Goal: Task Accomplishment & Management: Use online tool/utility

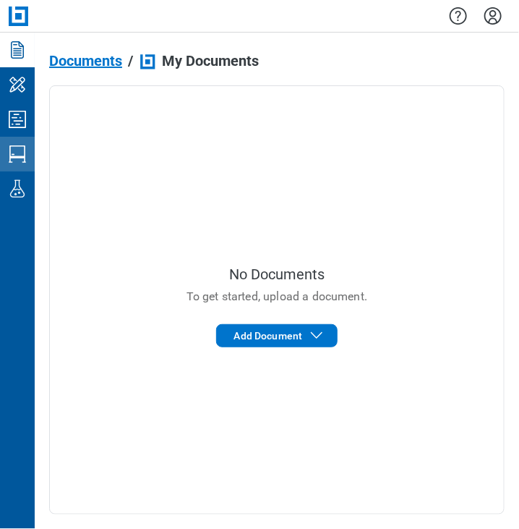
click at [17, 138] on link "Studio Sessions" at bounding box center [17, 154] width 35 height 35
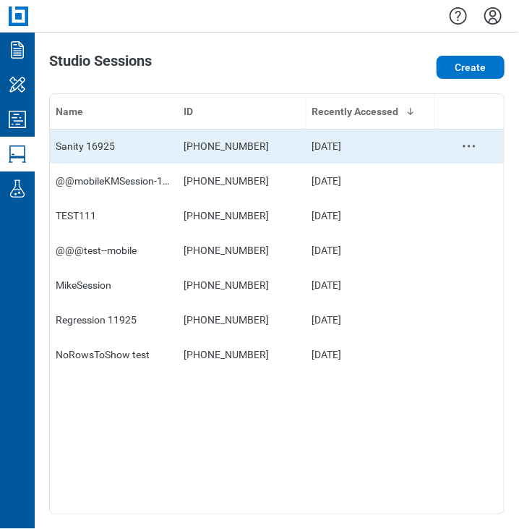
click at [67, 148] on div "Sanity 16925" at bounding box center [114, 146] width 116 height 14
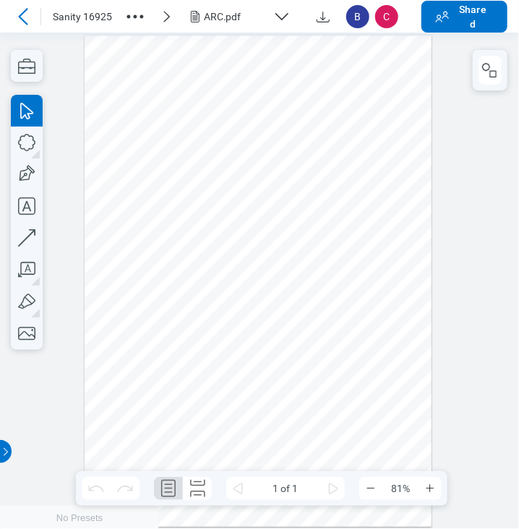
click at [273, 15] on icon "button" at bounding box center [281, 16] width 17 height 17
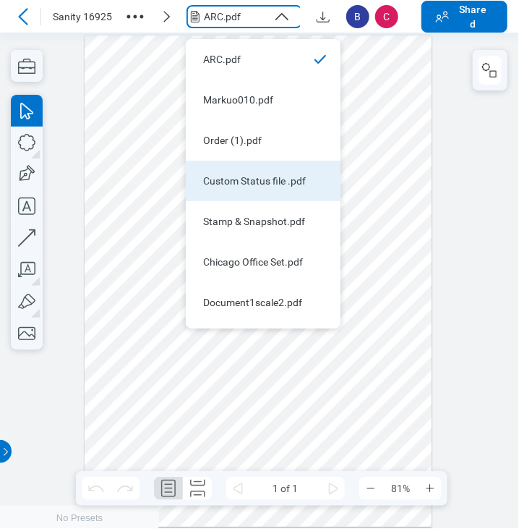
scroll to position [35, 0]
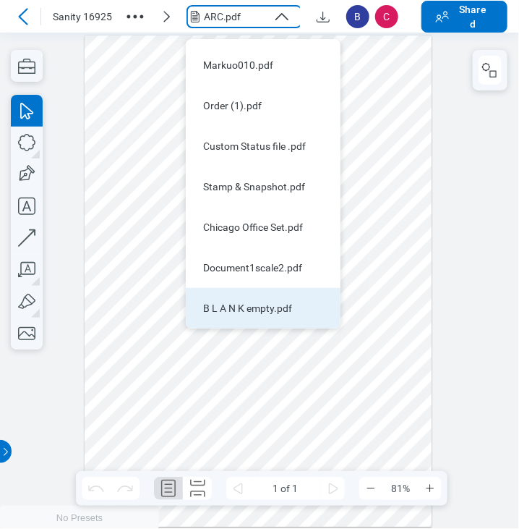
click at [273, 301] on div "B L A N K empty.pdf" at bounding box center [254, 308] width 103 height 14
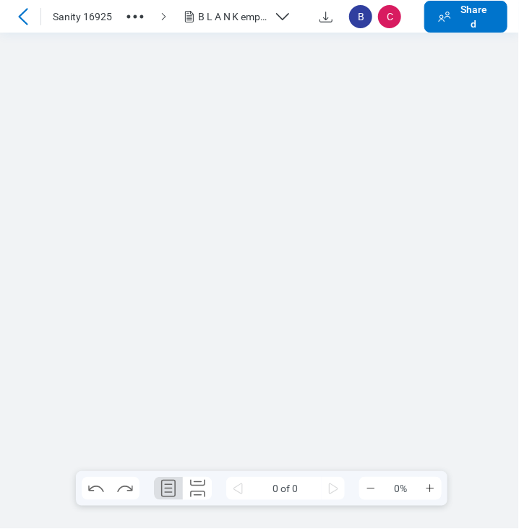
scroll to position [0, 0]
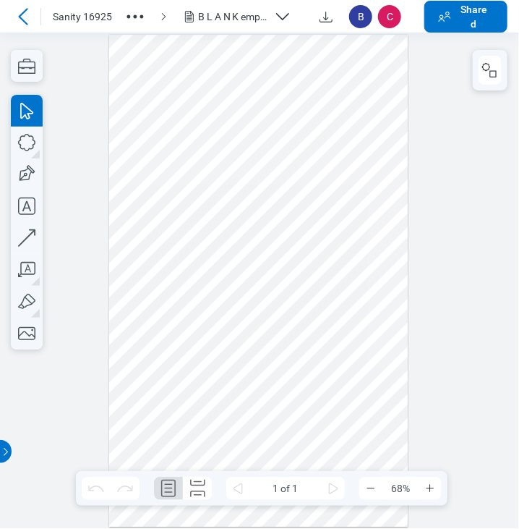
click at [325, 69] on div at bounding box center [258, 281] width 299 height 492
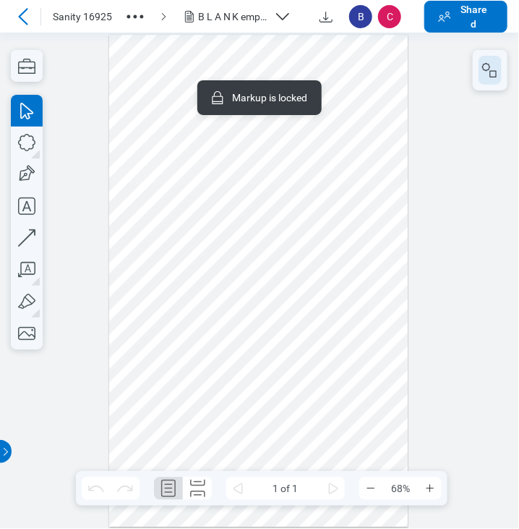
click at [490, 72] on rect "button" at bounding box center [493, 74] width 7 height 7
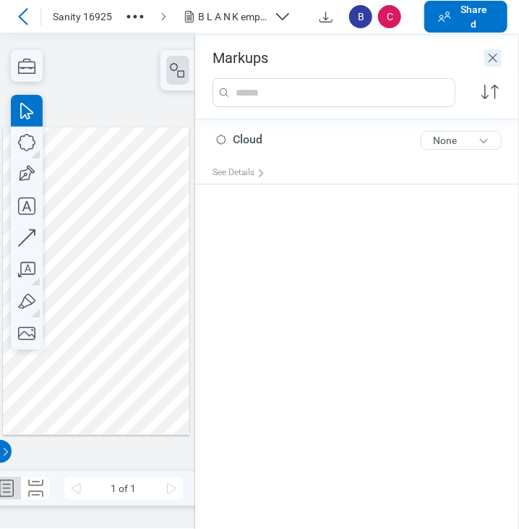
click at [494, 66] on icon "Close" at bounding box center [492, 57] width 17 height 17
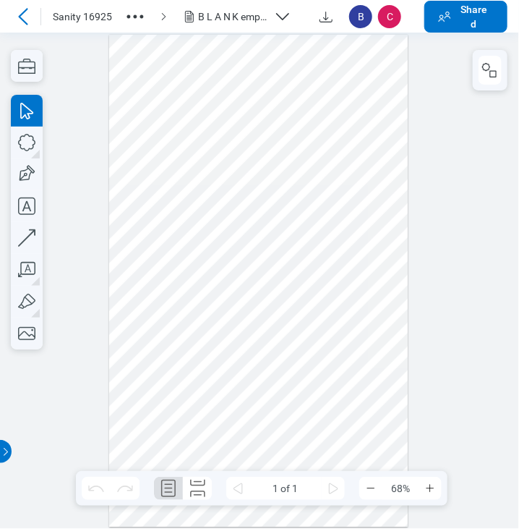
click at [448, 149] on div at bounding box center [259, 281] width 519 height 496
click at [490, 71] on rect "button" at bounding box center [493, 74] width 7 height 7
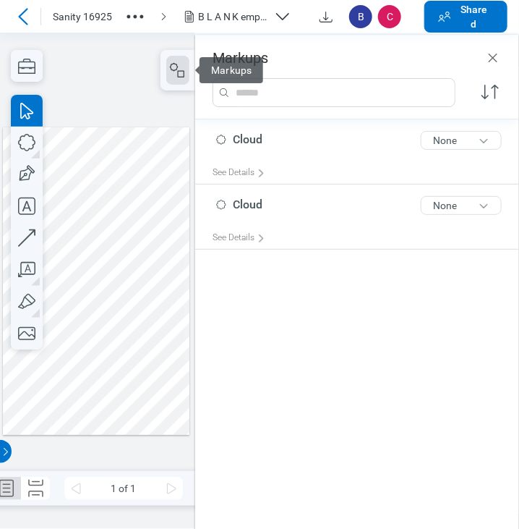
click at [85, 192] on div at bounding box center [96, 280] width 187 height 307
click at [63, 207] on div at bounding box center [96, 280] width 187 height 307
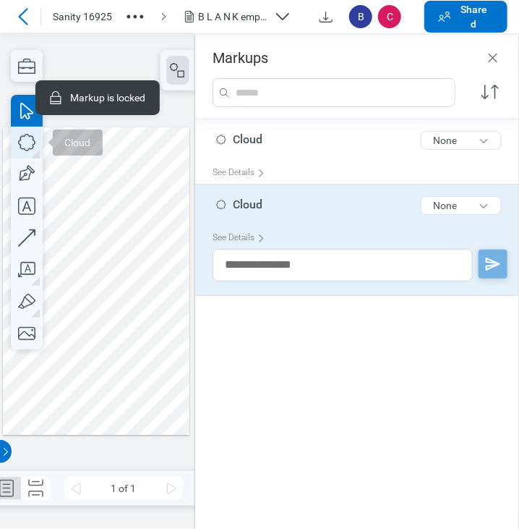
click at [27, 141] on icon "button" at bounding box center [27, 143] width 32 height 32
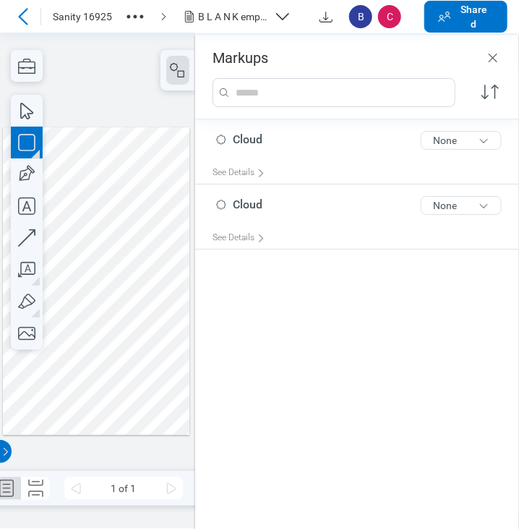
drag, startPoint x: 68, startPoint y: 262, endPoint x: 147, endPoint y: 343, distance: 113.5
click at [147, 343] on div at bounding box center [96, 280] width 187 height 307
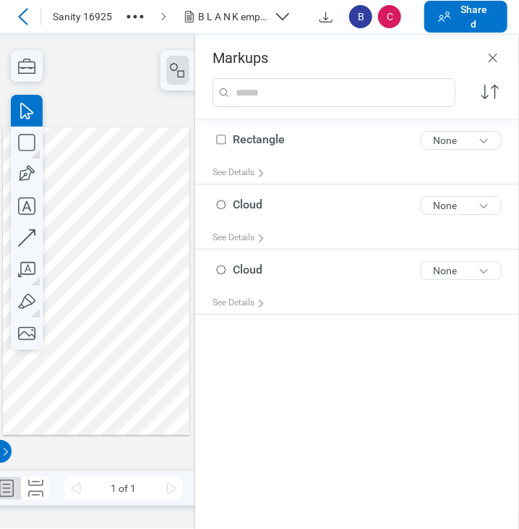
click at [115, 288] on div at bounding box center [96, 280] width 187 height 307
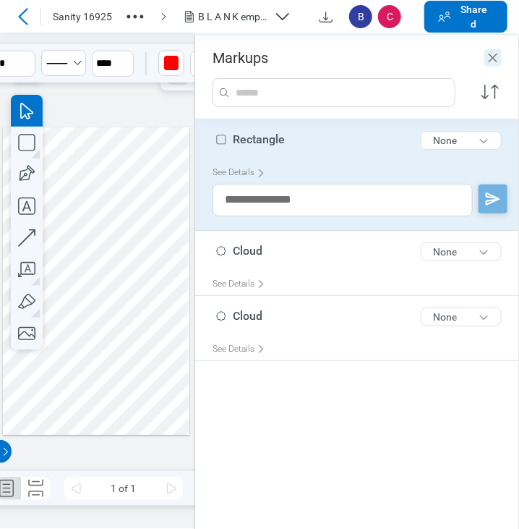
click at [496, 52] on icon "Close" at bounding box center [492, 57] width 17 height 17
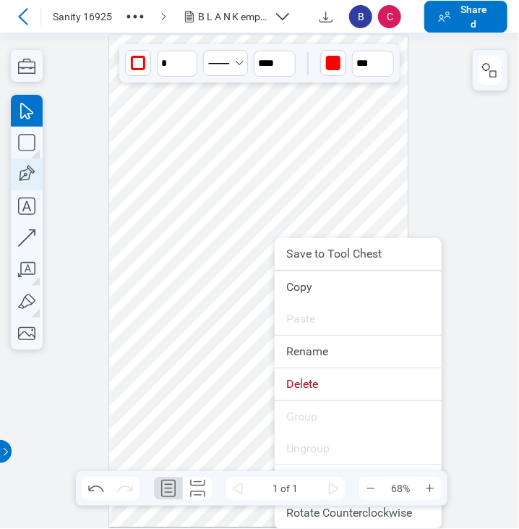
drag, startPoint x: 301, startPoint y: 384, endPoint x: 34, endPoint y: 159, distance: 348.9
click at [298, 381] on li "Delete" at bounding box center [358, 384] width 167 height 32
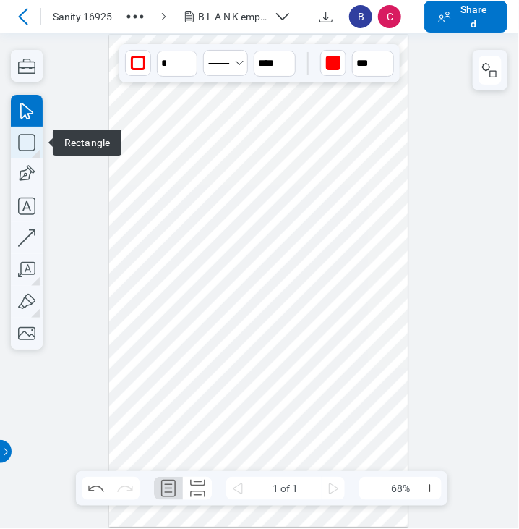
click at [22, 146] on icon "button" at bounding box center [27, 143] width 32 height 32
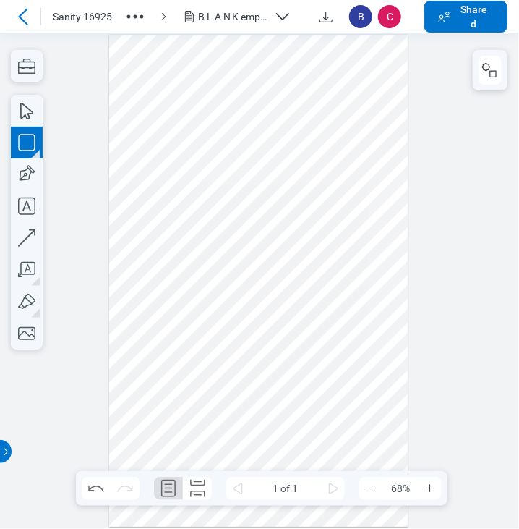
drag, startPoint x: 140, startPoint y: 249, endPoint x: 249, endPoint y: 324, distance: 132.6
click at [249, 324] on div at bounding box center [258, 281] width 299 height 492
click at [179, 265] on div at bounding box center [258, 281] width 299 height 492
click at [271, 269] on div at bounding box center [258, 281] width 299 height 492
click at [186, 287] on div at bounding box center [258, 281] width 299 height 492
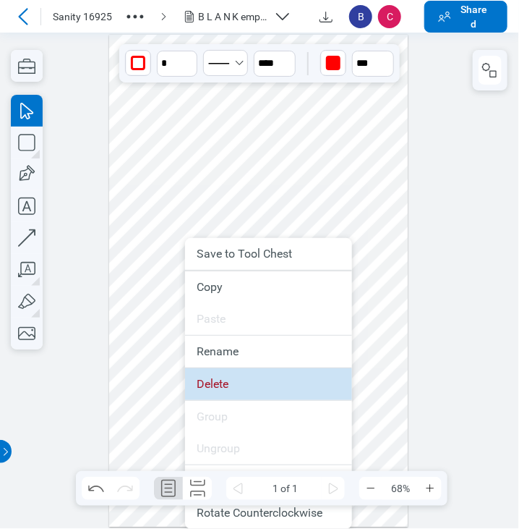
click at [217, 375] on li "Delete" at bounding box center [268, 384] width 167 height 32
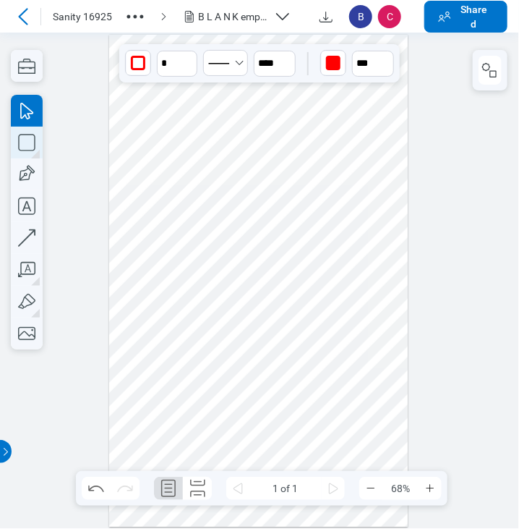
click at [34, 148] on icon "button" at bounding box center [27, 143] width 32 height 32
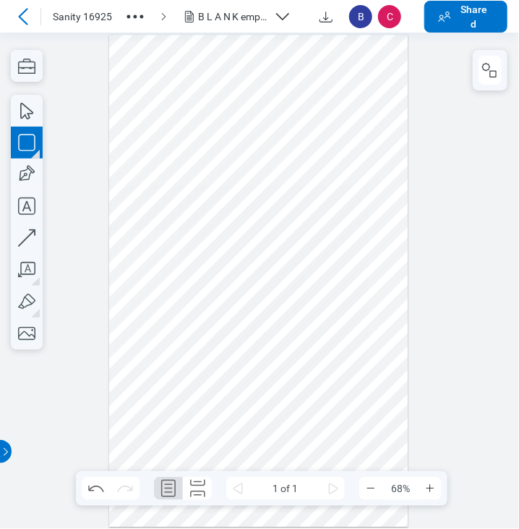
drag, startPoint x: 192, startPoint y: 256, endPoint x: 268, endPoint y: 326, distance: 103.4
click at [268, 326] on div at bounding box center [258, 281] width 299 height 492
click at [242, 293] on div at bounding box center [258, 281] width 299 height 492
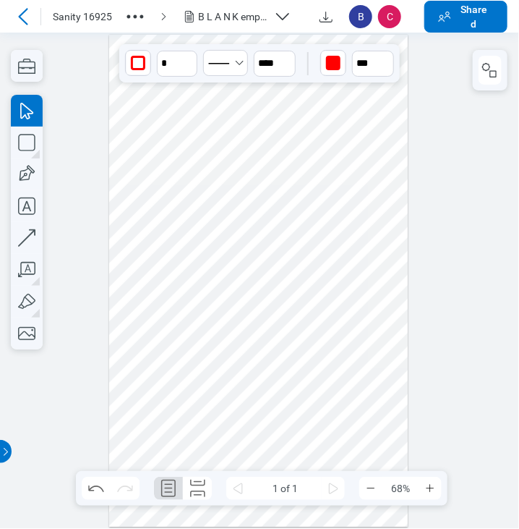
click at [330, 243] on div at bounding box center [258, 281] width 299 height 492
click at [241, 296] on div at bounding box center [258, 281] width 299 height 492
click at [35, 168] on icon "button" at bounding box center [27, 174] width 32 height 32
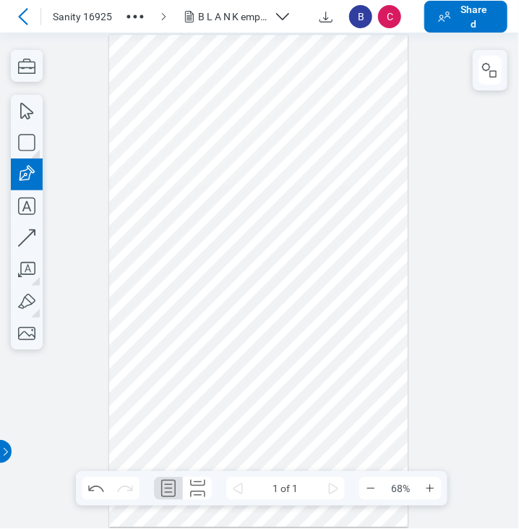
drag, startPoint x: 287, startPoint y: 210, endPoint x: 372, endPoint y: 342, distance: 157.0
click at [372, 342] on div at bounding box center [258, 281] width 299 height 492
click at [338, 278] on div at bounding box center [258, 281] width 299 height 492
drag, startPoint x: 337, startPoint y: 161, endPoint x: 333, endPoint y: 194, distance: 33.5
click at [338, 161] on div at bounding box center [258, 281] width 299 height 492
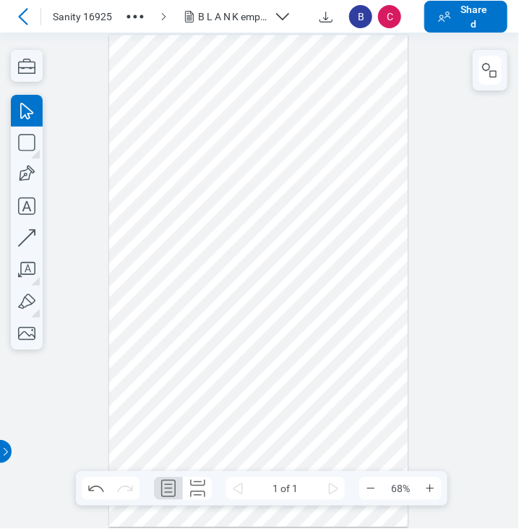
click at [325, 239] on div at bounding box center [258, 281] width 299 height 492
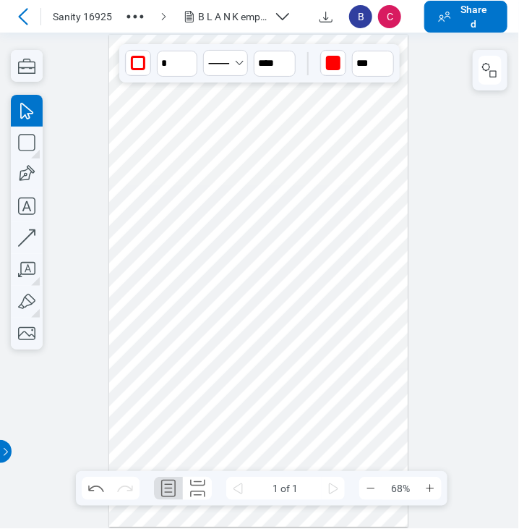
click at [228, 287] on div at bounding box center [258, 281] width 299 height 492
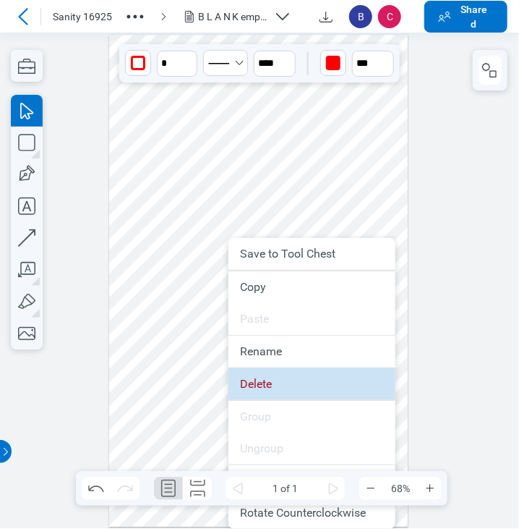
click at [281, 378] on li "Delete" at bounding box center [311, 384] width 167 height 32
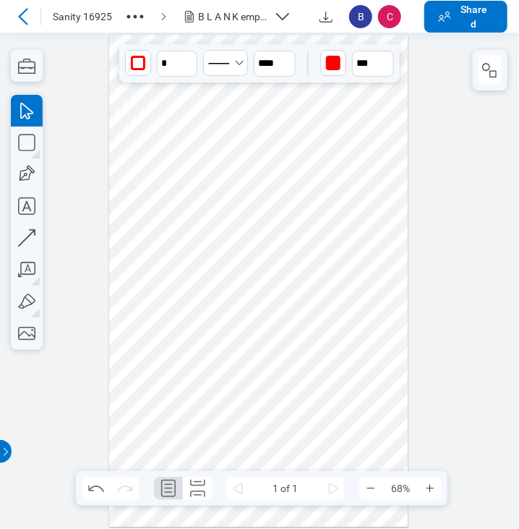
click at [301, 270] on div at bounding box center [258, 281] width 299 height 492
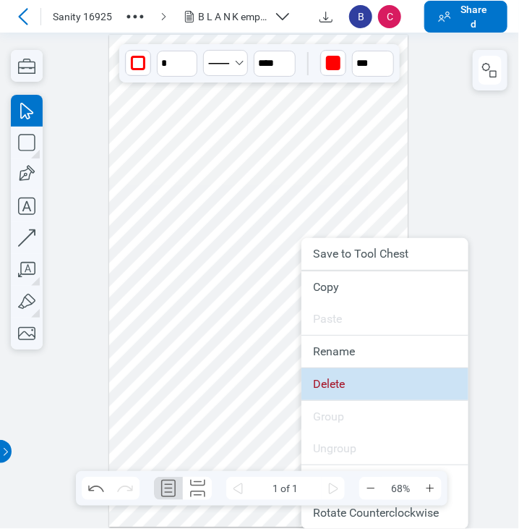
drag, startPoint x: 340, startPoint y: 371, endPoint x: 302, endPoint y: 289, distance: 89.9
click at [340, 371] on li "Delete" at bounding box center [384, 384] width 167 height 32
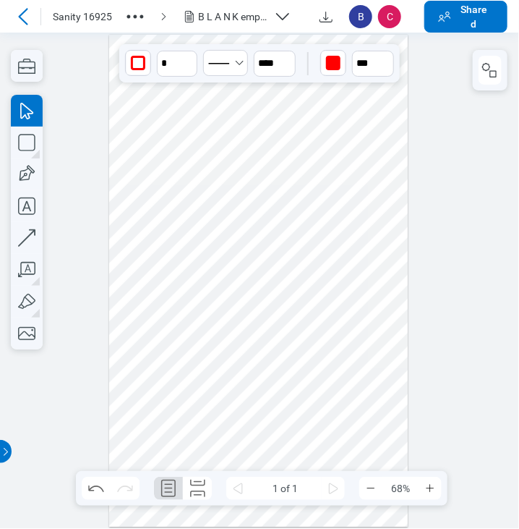
click at [295, 208] on div at bounding box center [258, 281] width 299 height 492
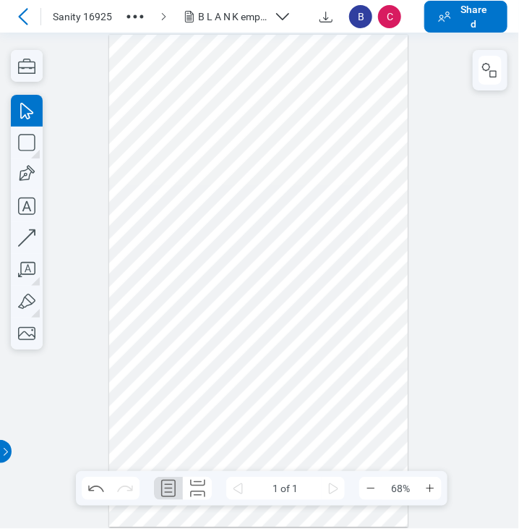
click at [362, 132] on div at bounding box center [258, 281] width 299 height 492
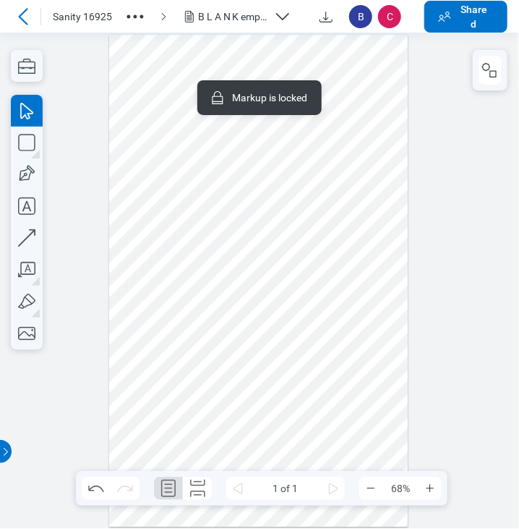
click at [202, 299] on div at bounding box center [258, 281] width 299 height 492
click at [269, 299] on div at bounding box center [258, 281] width 299 height 492
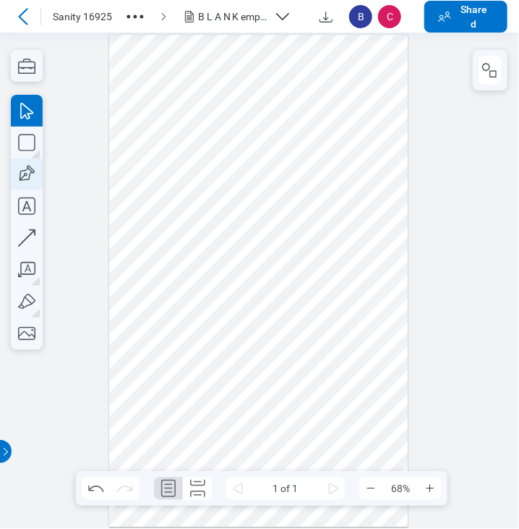
click at [26, 176] on icon "button" at bounding box center [27, 174] width 32 height 32
drag, startPoint x: 271, startPoint y: 279, endPoint x: 388, endPoint y: 383, distance: 156.7
click at [388, 383] on div at bounding box center [258, 281] width 299 height 492
click at [310, 338] on div at bounding box center [258, 281] width 299 height 492
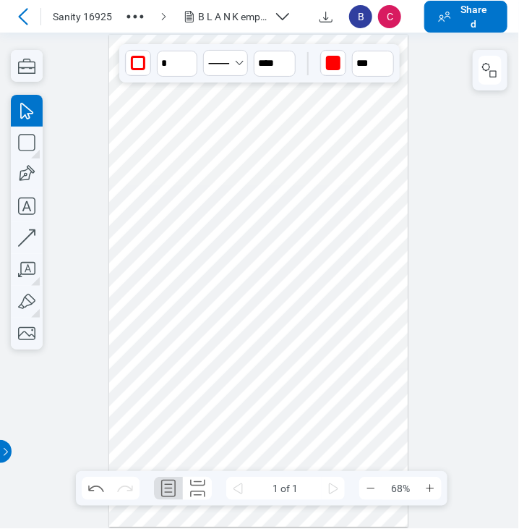
drag, startPoint x: 286, startPoint y: 301, endPoint x: 223, endPoint y: 315, distance: 64.4
click at [286, 302] on div at bounding box center [258, 281] width 299 height 492
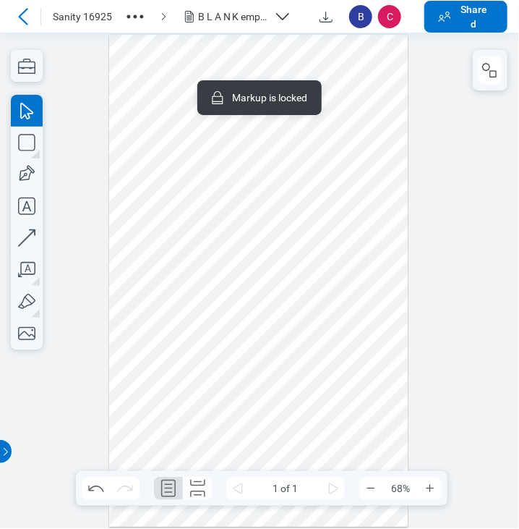
click at [194, 317] on div at bounding box center [258, 281] width 299 height 492
click at [210, 191] on div at bounding box center [258, 281] width 299 height 492
click at [275, 147] on div at bounding box center [258, 281] width 299 height 492
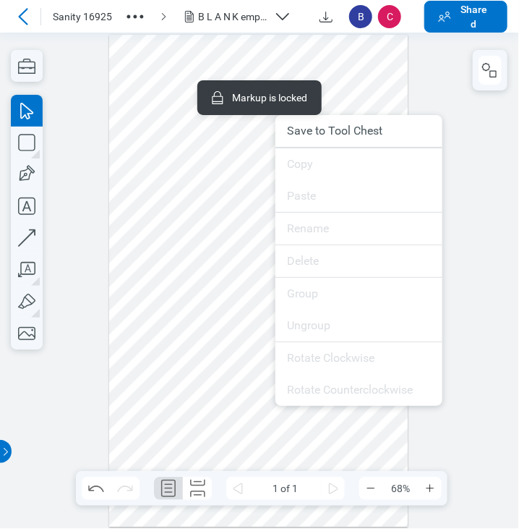
click at [215, 255] on div at bounding box center [258, 281] width 299 height 492
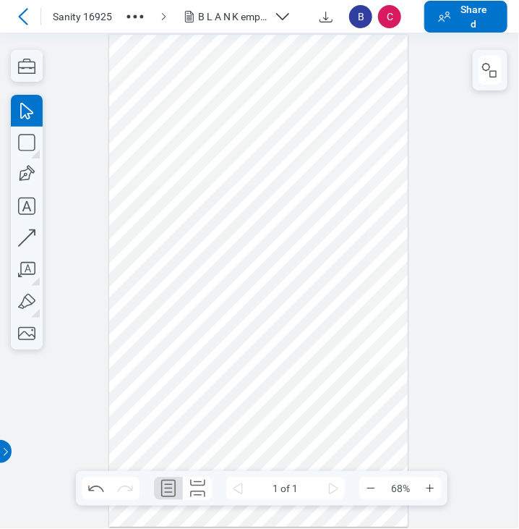
click at [386, 342] on div at bounding box center [258, 281] width 299 height 492
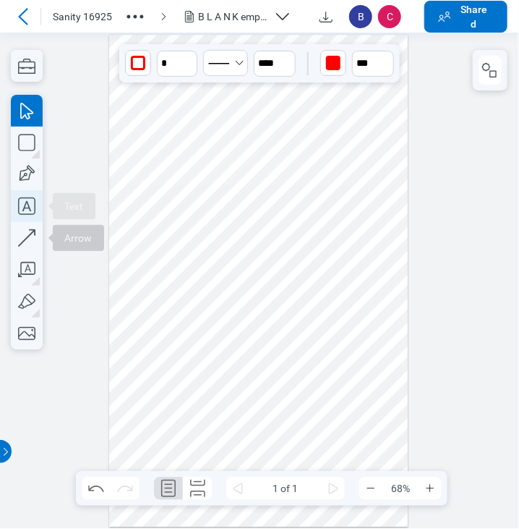
click at [22, 204] on icon "button" at bounding box center [27, 206] width 32 height 32
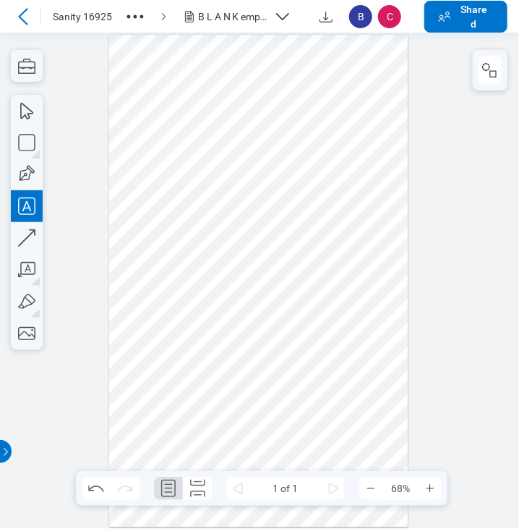
click at [149, 247] on div at bounding box center [258, 281] width 299 height 492
click at [274, 252] on div at bounding box center [258, 281] width 299 height 492
click at [312, 257] on div at bounding box center [258, 281] width 299 height 492
click at [352, 236] on div at bounding box center [258, 281] width 299 height 492
